Goal: Task Accomplishment & Management: Complete application form

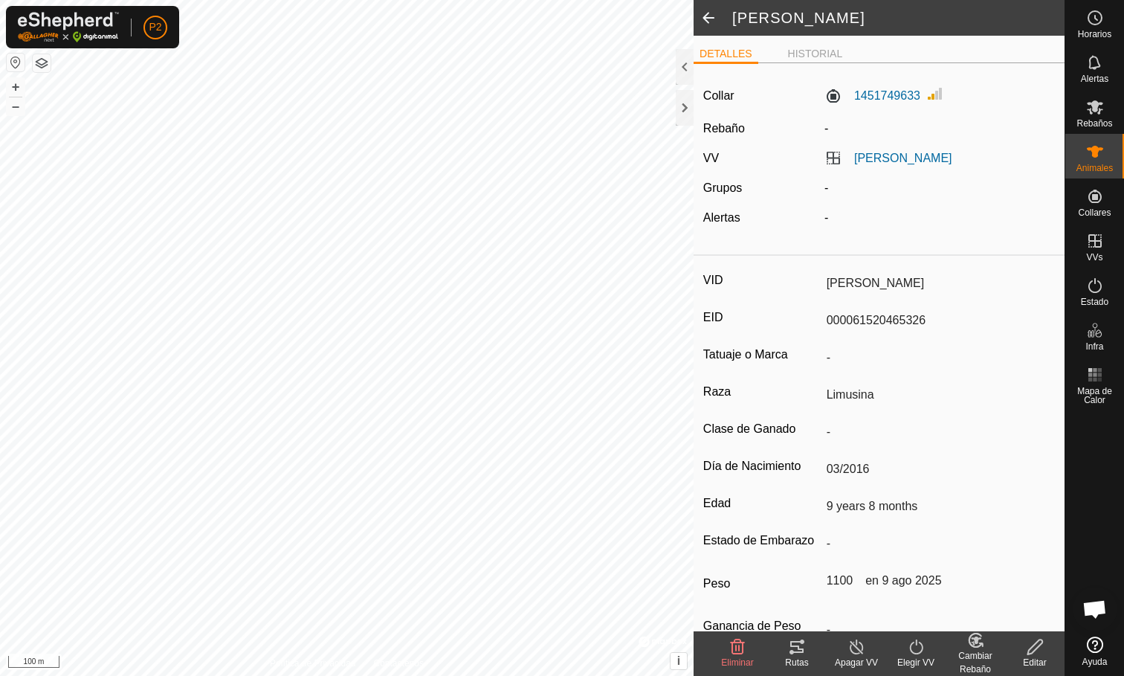
click at [707, 23] on span at bounding box center [709, 18] width 30 height 36
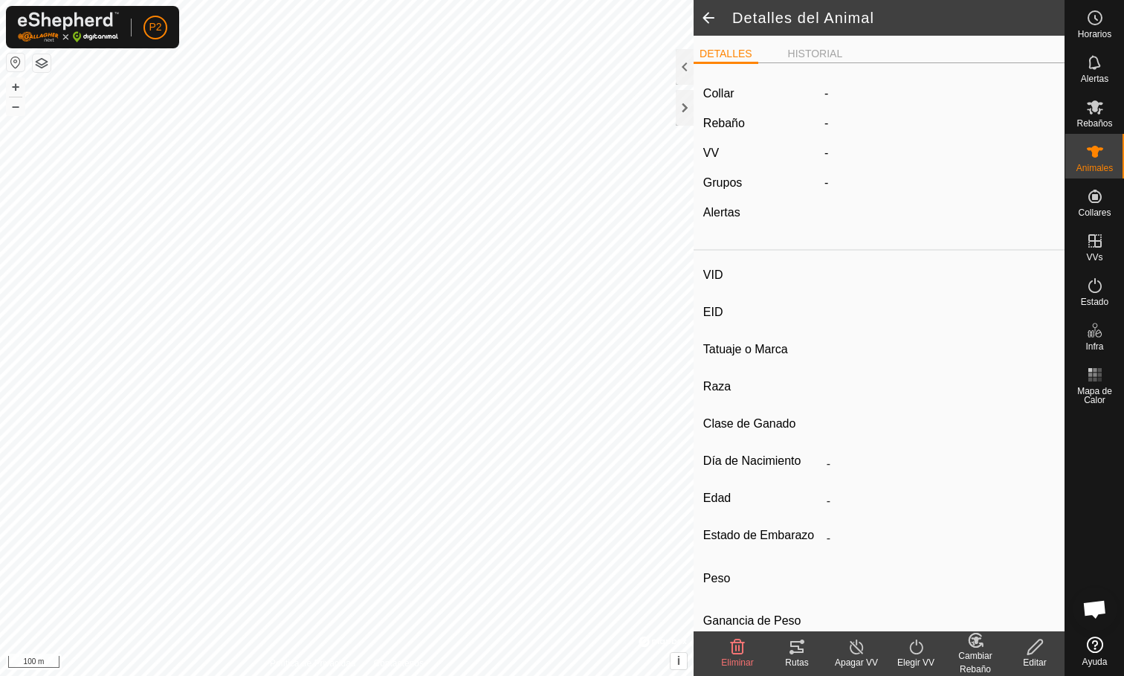
type input "[PERSON_NAME]"
type input "000061520465326"
type input "-"
type input "Limusina"
type input "-"
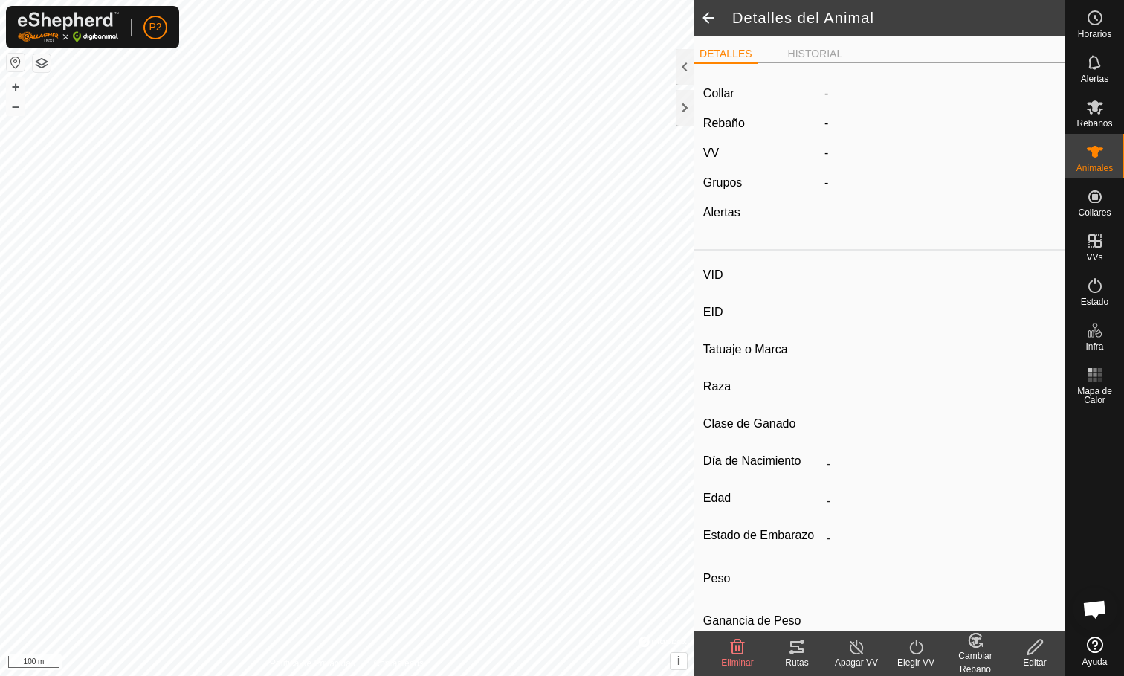
type input "03/2016"
type input "9 years 8 months"
type input "1100 kg"
type input "-"
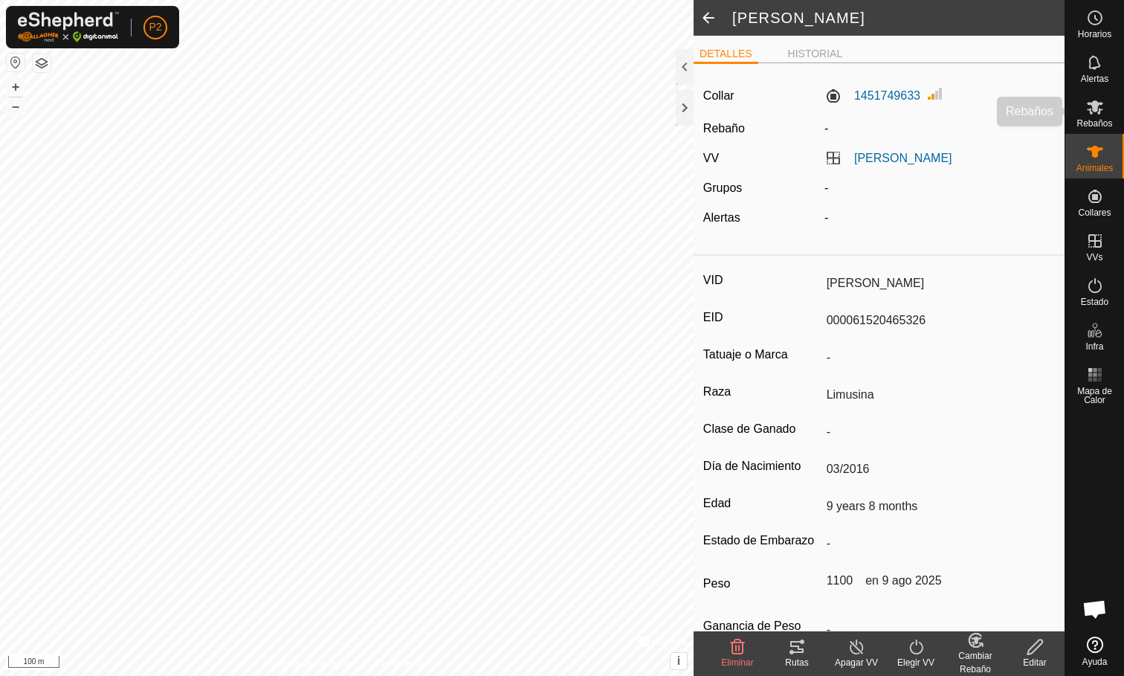
click at [1089, 119] on span "Rebaños" at bounding box center [1095, 123] width 36 height 9
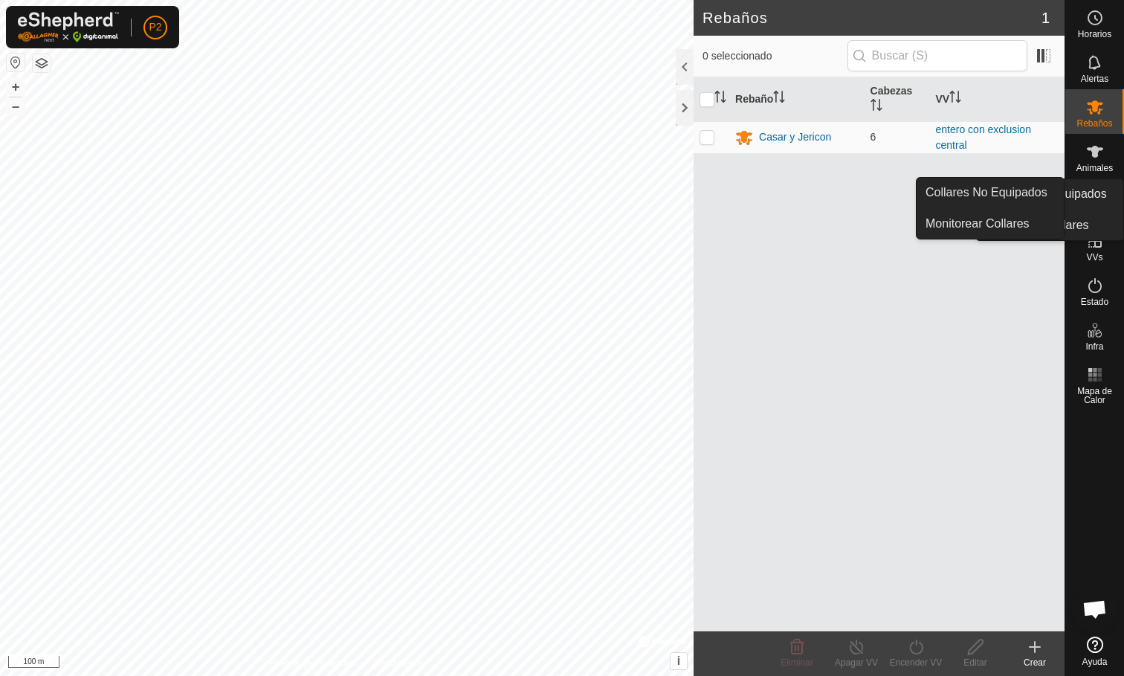
click at [1097, 213] on span "Collares" at bounding box center [1094, 212] width 33 height 9
click at [1105, 188] on es-neckbands-svg-icon at bounding box center [1095, 196] width 27 height 24
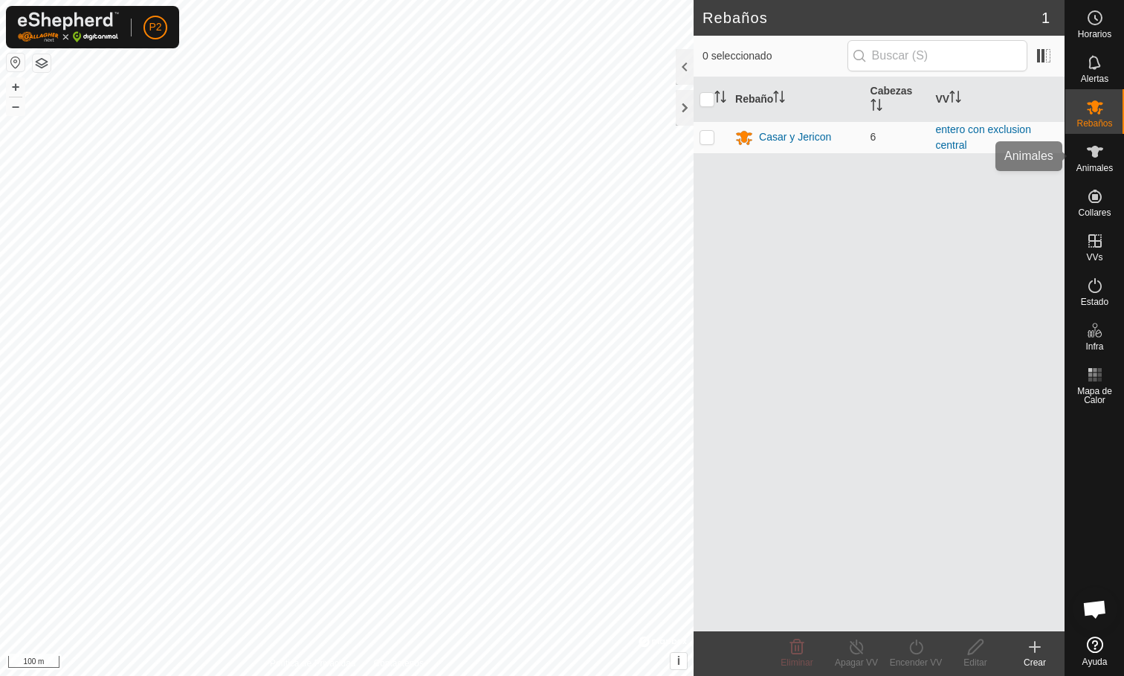
click at [1105, 158] on es-animals-svg-icon at bounding box center [1095, 152] width 27 height 24
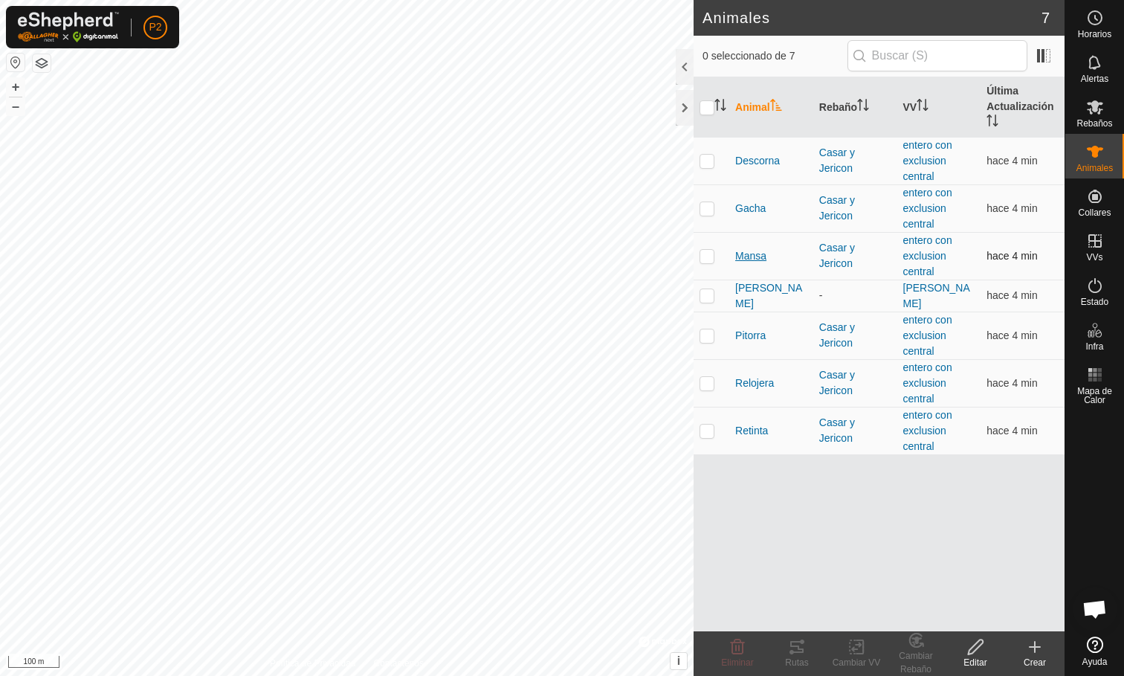
click at [758, 251] on span "Mansa" at bounding box center [750, 256] width 31 height 16
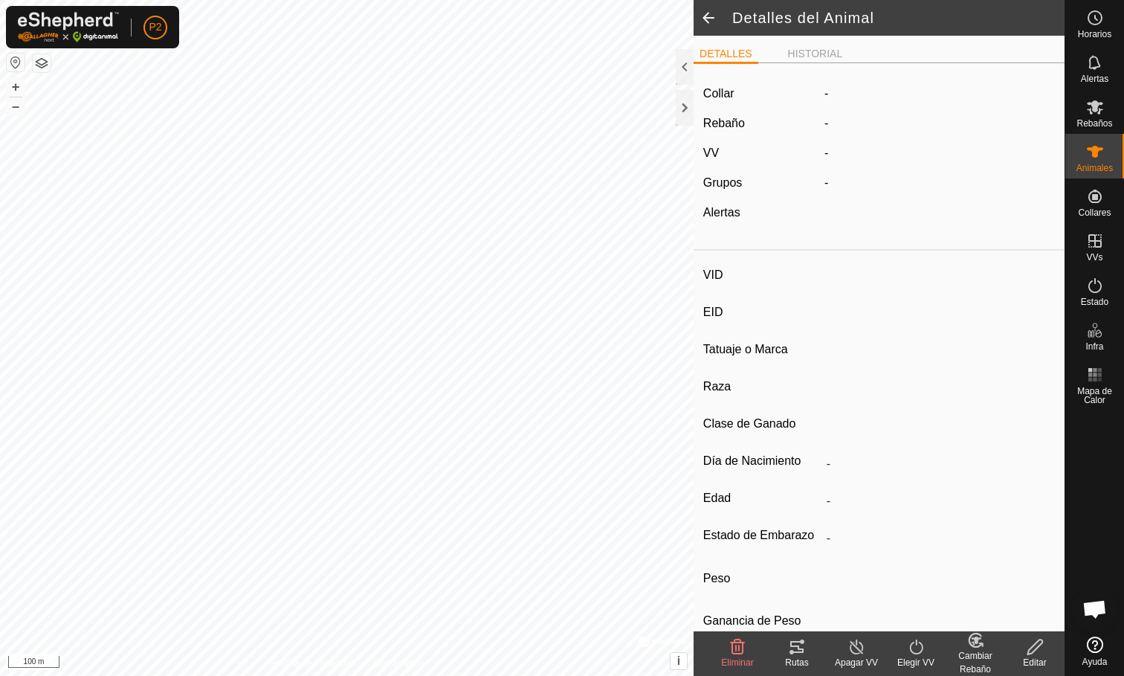
type input "Mansa"
type input "000010809038129"
type input "-"
type input "Limusina"
type input "-"
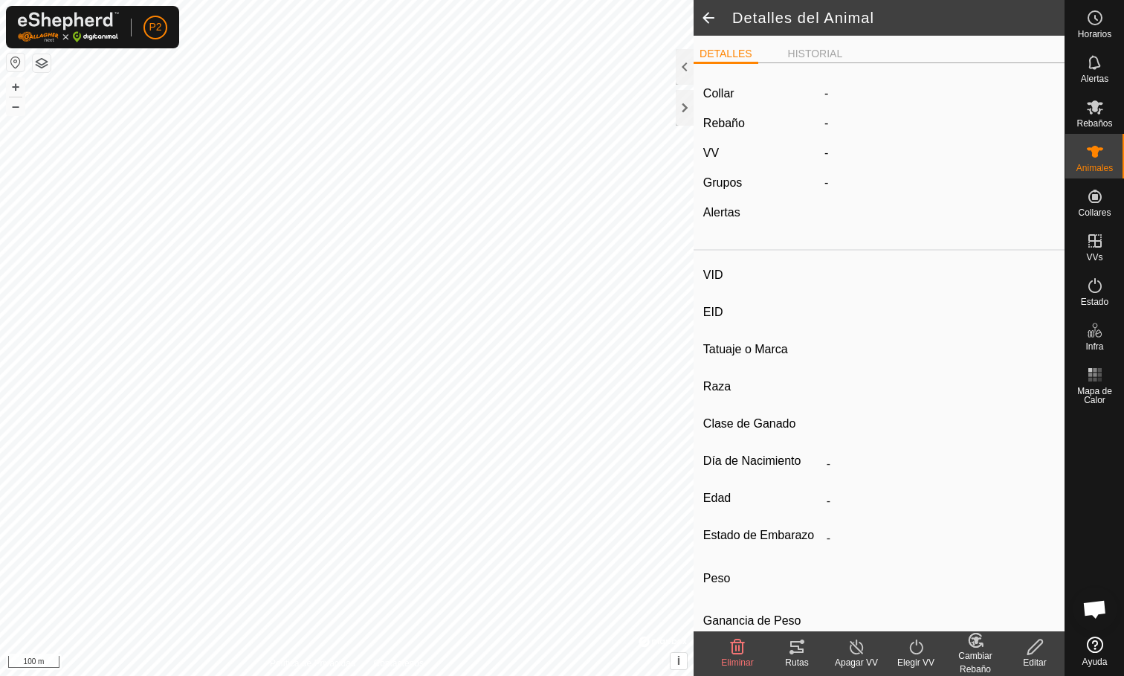
type input "03/2010"
type input "15 years 9 months"
type input "Húmeda/Lactante"
type input "600 kg"
type input "-"
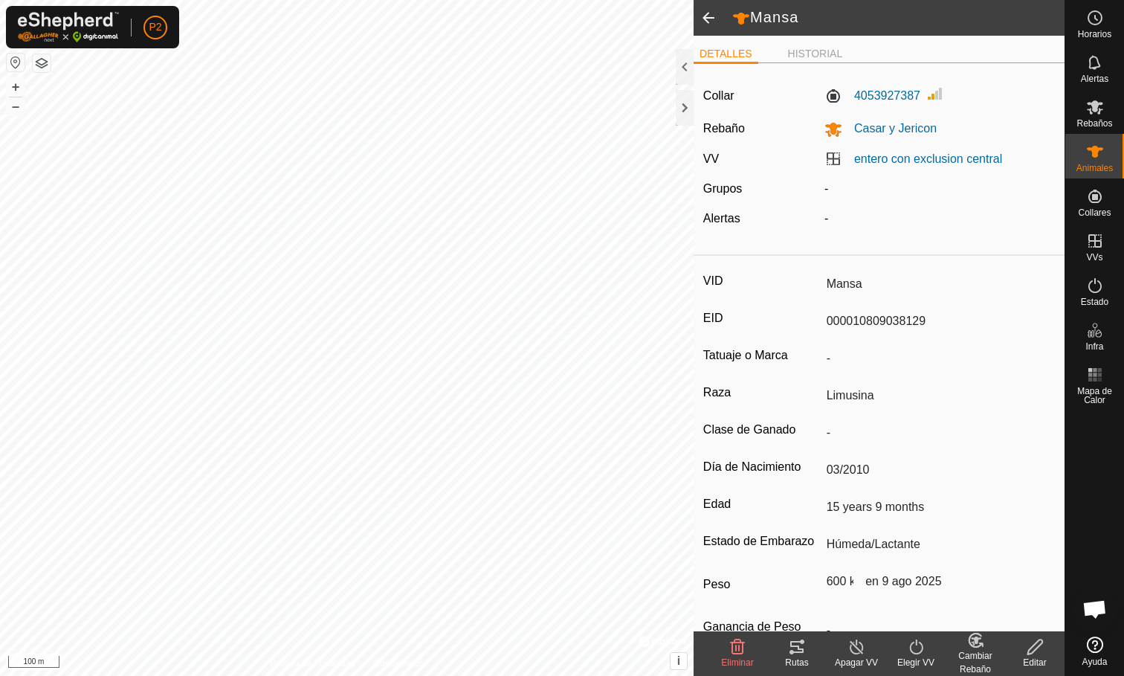
drag, startPoint x: 828, startPoint y: 320, endPoint x: 949, endPoint y: 327, distance: 121.4
click at [950, 327] on input "000010809038129" at bounding box center [938, 321] width 235 height 25
click at [707, 13] on span at bounding box center [709, 18] width 30 height 36
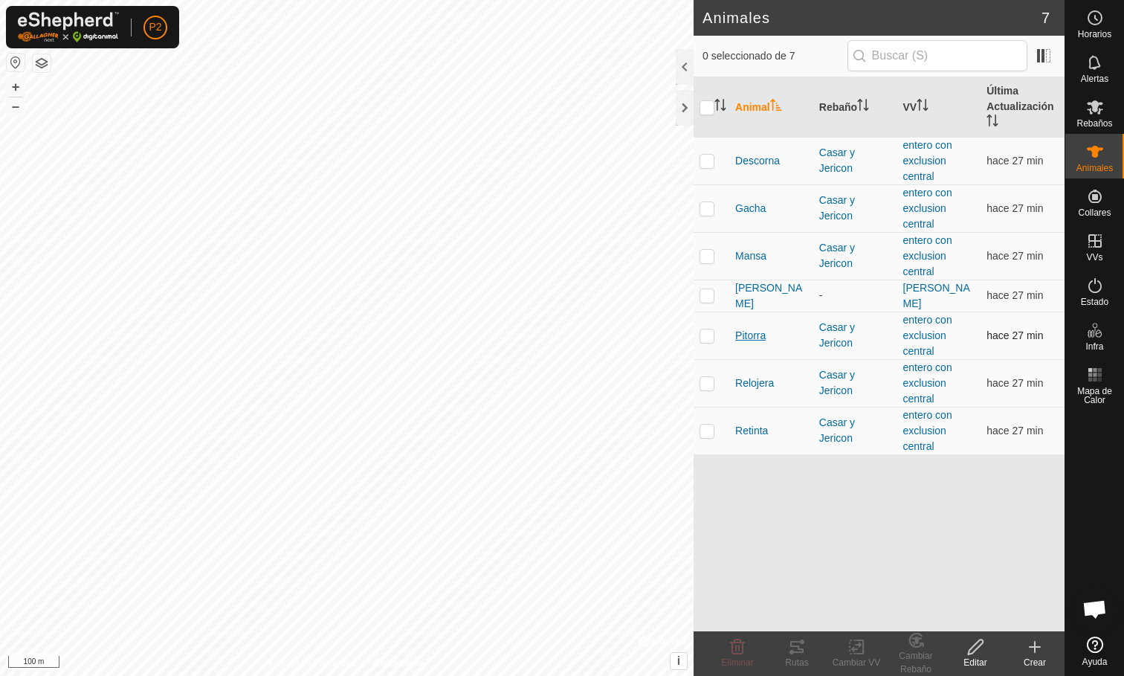
click at [749, 336] on span "Pitorra" at bounding box center [750, 336] width 30 height 16
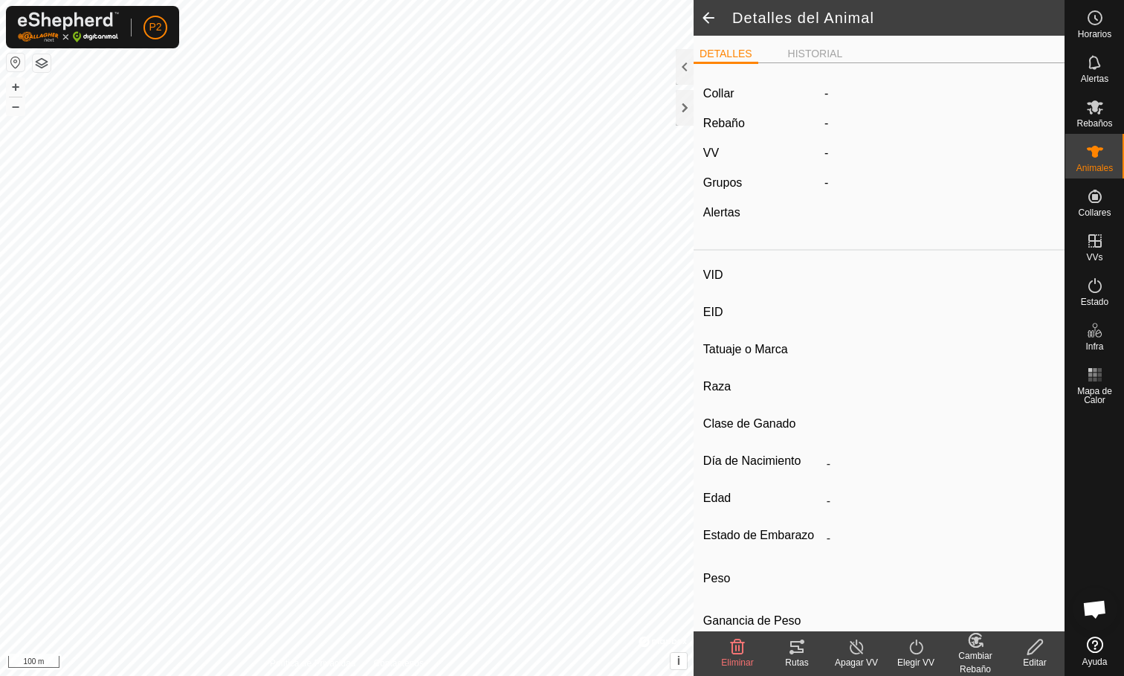
type input "Pitorra"
type input "000070812442751"
type input "-"
type input "Limusina"
type input "-"
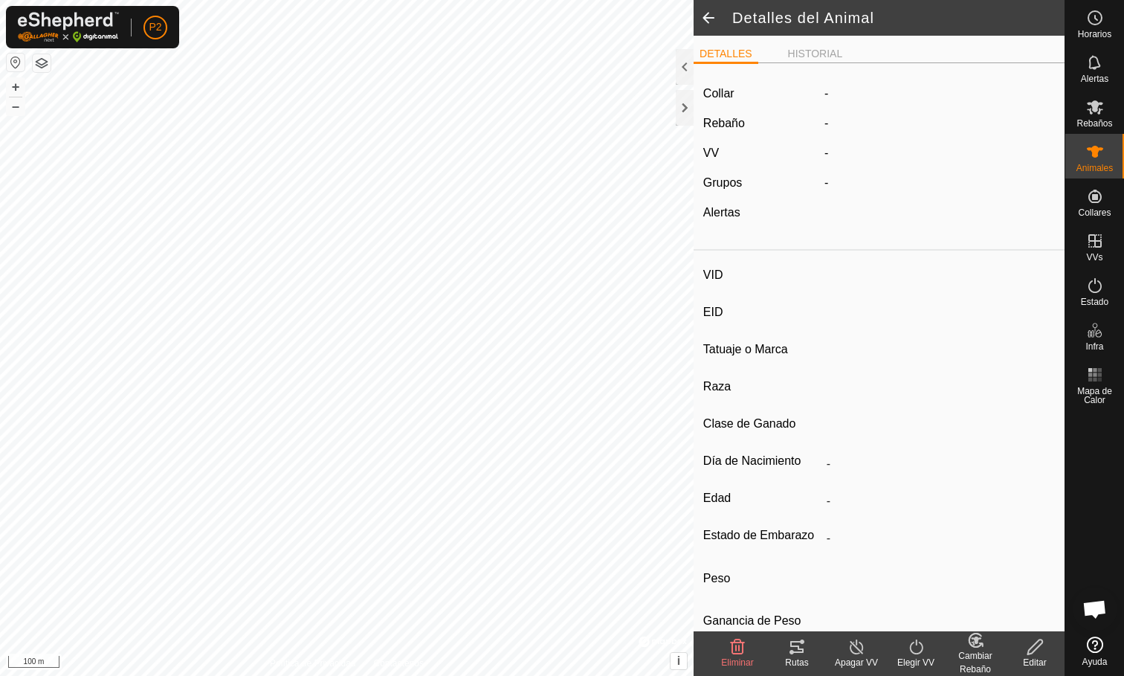
type input "06/2016"
type input "9 years 5 months"
type input "Húmeda/Lactante"
type input "800 kg"
type input "-"
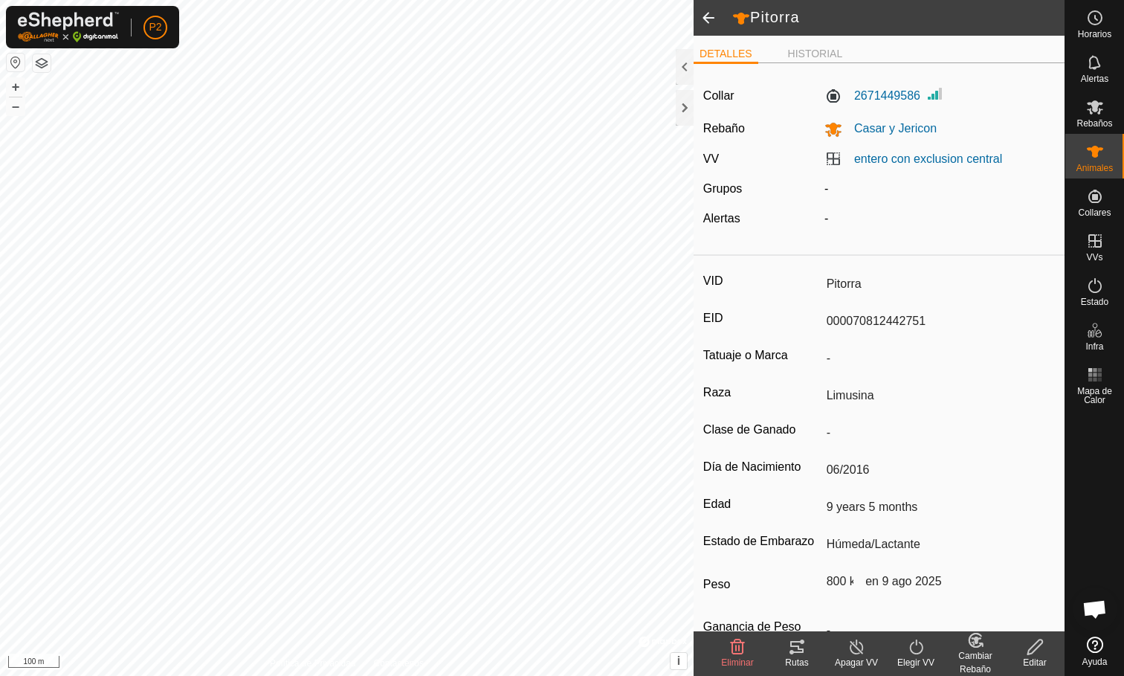
drag, startPoint x: 825, startPoint y: 318, endPoint x: 941, endPoint y: 328, distance: 115.6
click at [941, 329] on input "000070812442751" at bounding box center [938, 321] width 235 height 25
